Goal: Find specific page/section: Find specific page/section

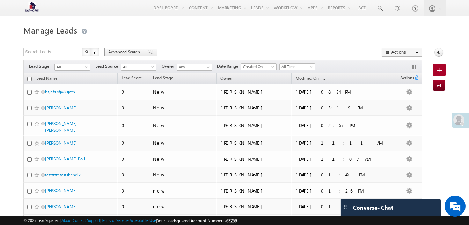
click at [139, 51] on span "Advanced Search" at bounding box center [125, 52] width 34 height 6
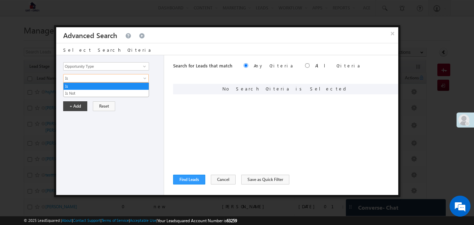
click at [146, 77] on span at bounding box center [146, 80] width 6 height 6
click at [133, 89] on input "Select Opportunity" at bounding box center [106, 90] width 86 height 8
click at [144, 90] on span at bounding box center [145, 90] width 6 height 6
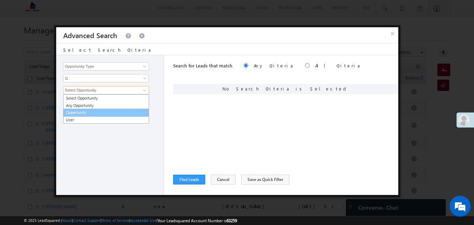
click at [75, 112] on link "Opportunity" at bounding box center [106, 113] width 86 height 8
type input "Opportunity"
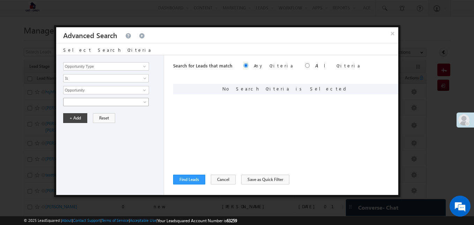
click at [143, 105] on span at bounding box center [146, 104] width 6 height 6
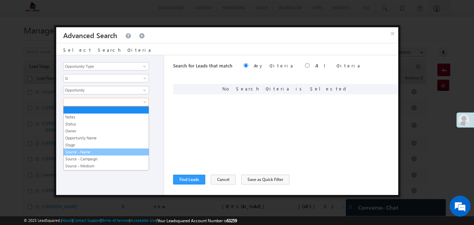
click at [82, 152] on link "Source - Name" at bounding box center [106, 152] width 85 height 6
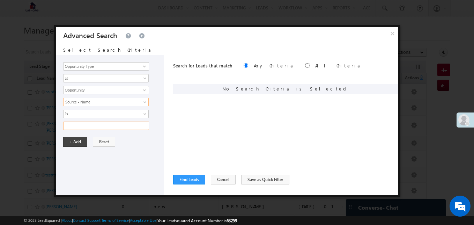
click at [138, 126] on input "text" at bounding box center [106, 125] width 86 height 8
click at [115, 128] on input "text" at bounding box center [106, 125] width 86 height 8
click at [144, 99] on link "Source - Name" at bounding box center [106, 102] width 86 height 8
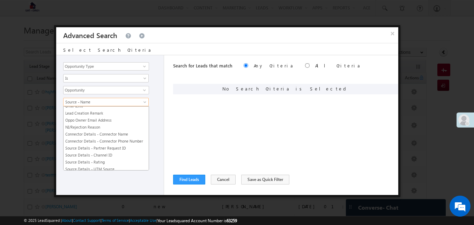
scroll to position [569, 0]
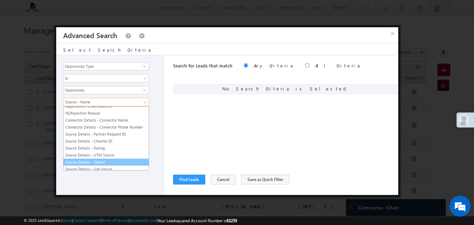
click at [120, 160] on link "Source Details - Source" at bounding box center [106, 162] width 85 height 6
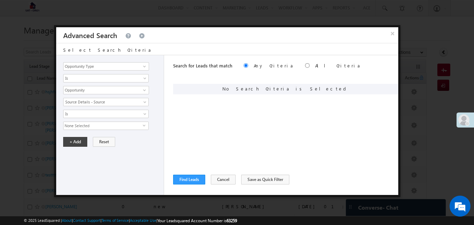
click at [120, 125] on span "None Selected" at bounding box center [103, 126] width 79 height 8
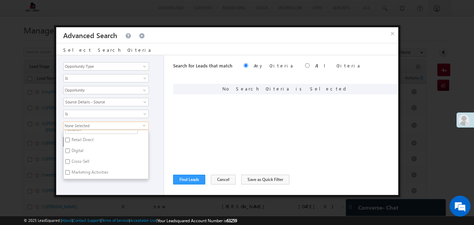
scroll to position [0, 0]
